Goal: Task Accomplishment & Management: Use online tool/utility

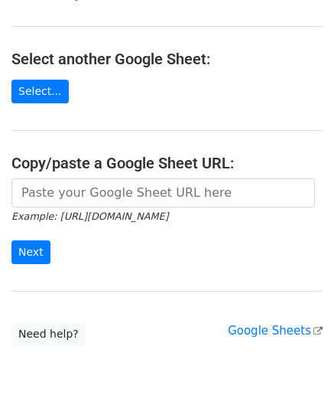
scroll to position [153, 0]
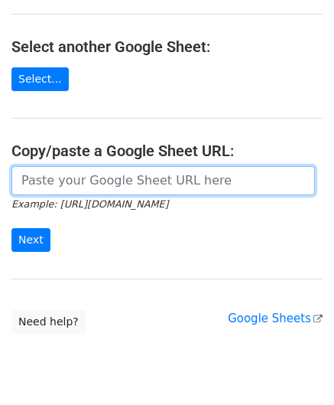
click at [79, 181] on input "url" at bounding box center [163, 180] width 304 height 29
paste input "https://docs.google.com/spreadsheets/d/1dWL4ffJJ4_Wf28cn8KlR__FJ1qufzlbaGpLuu18…"
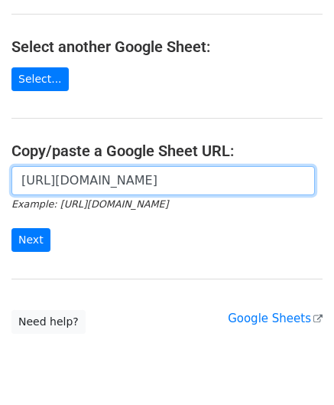
scroll to position [0, 305]
type input "https://docs.google.com/spreadsheets/d/1dWL4ffJJ4_Wf28cn8KlR__FJ1qufzlbaGpLuu18…"
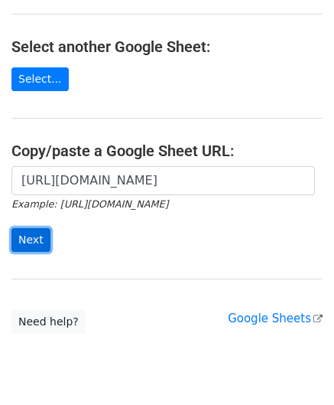
click at [31, 240] on input "Next" at bounding box center [30, 240] width 39 height 24
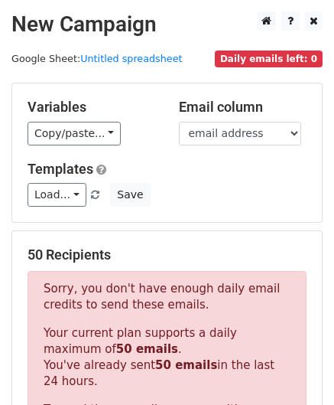
scroll to position [517, 0]
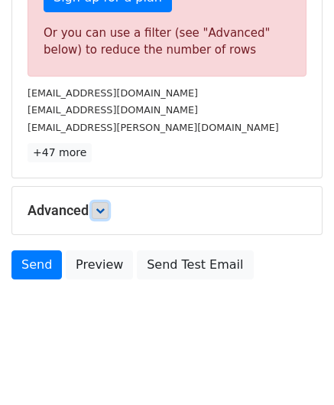
click at [104, 206] on icon at bounding box center [100, 210] width 9 height 9
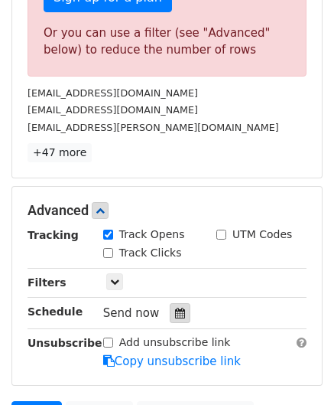
click at [175, 310] on icon at bounding box center [180, 313] width 10 height 11
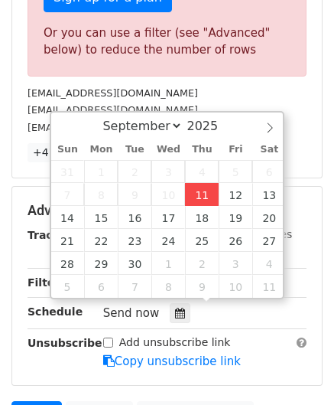
type input "[DATE] 12:00"
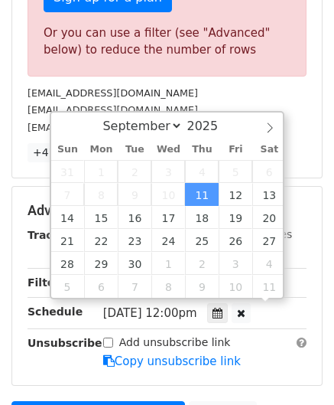
scroll to position [0, 0]
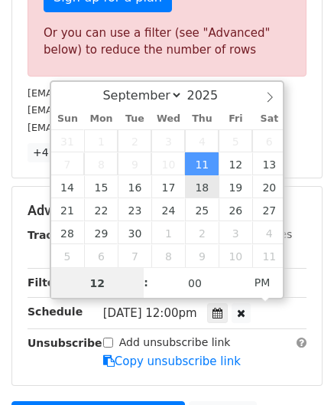
paste input "8"
type input "8"
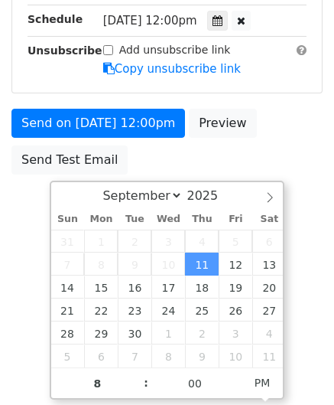
type input "[DATE] 20:00"
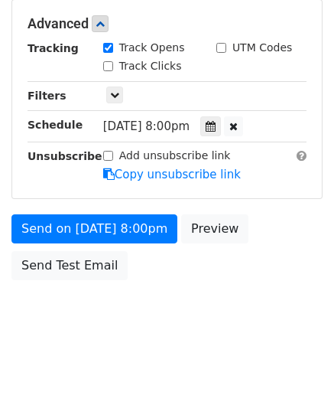
scroll to position [702, 0]
